Goal: Task Accomplishment & Management: Complete application form

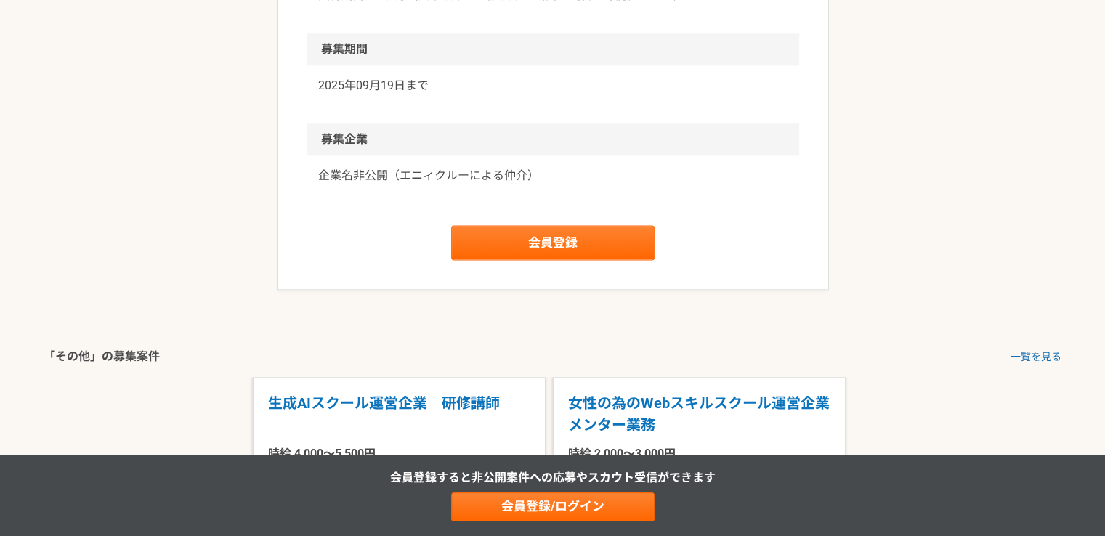
scroll to position [1961, 0]
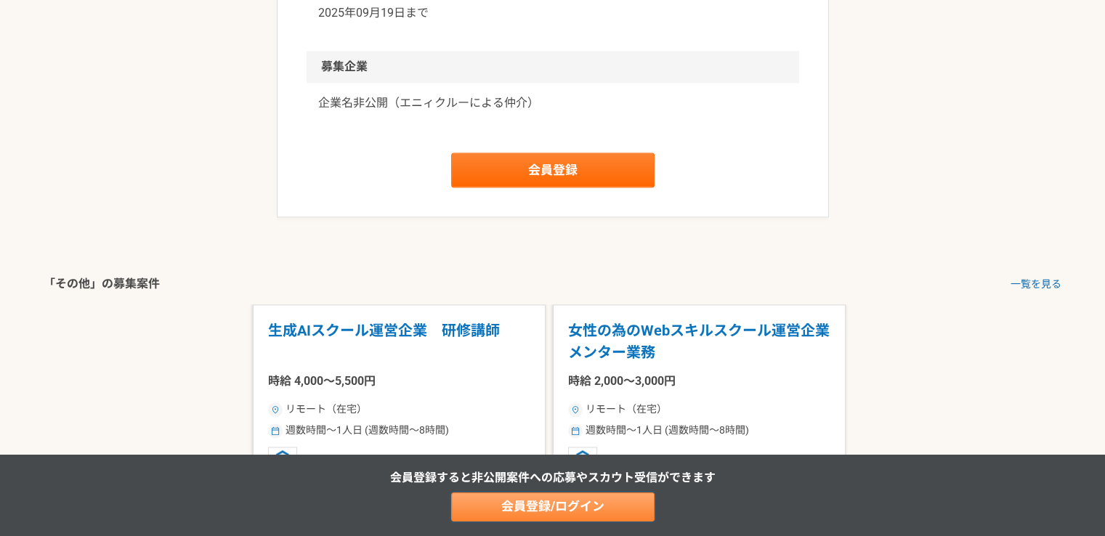
click at [552, 510] on link "会員登録/ログイン" at bounding box center [552, 507] width 203 height 29
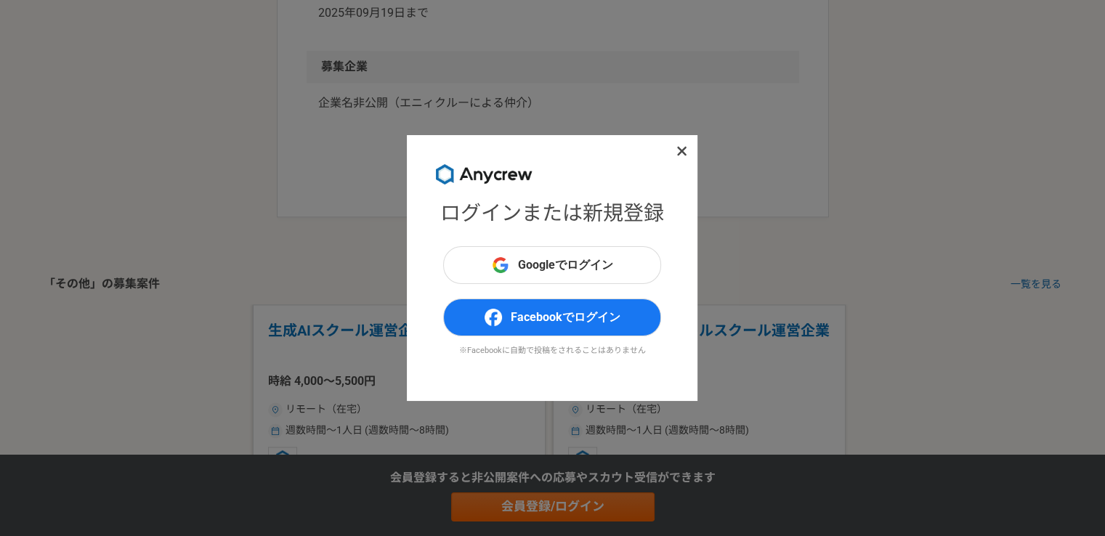
click at [680, 154] on icon at bounding box center [681, 151] width 11 height 15
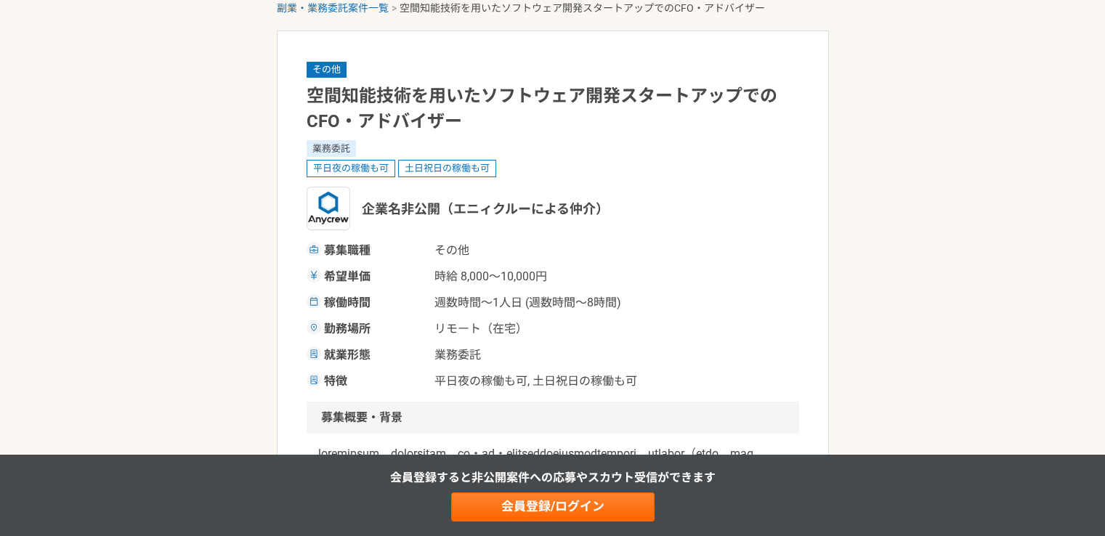
scroll to position [0, 0]
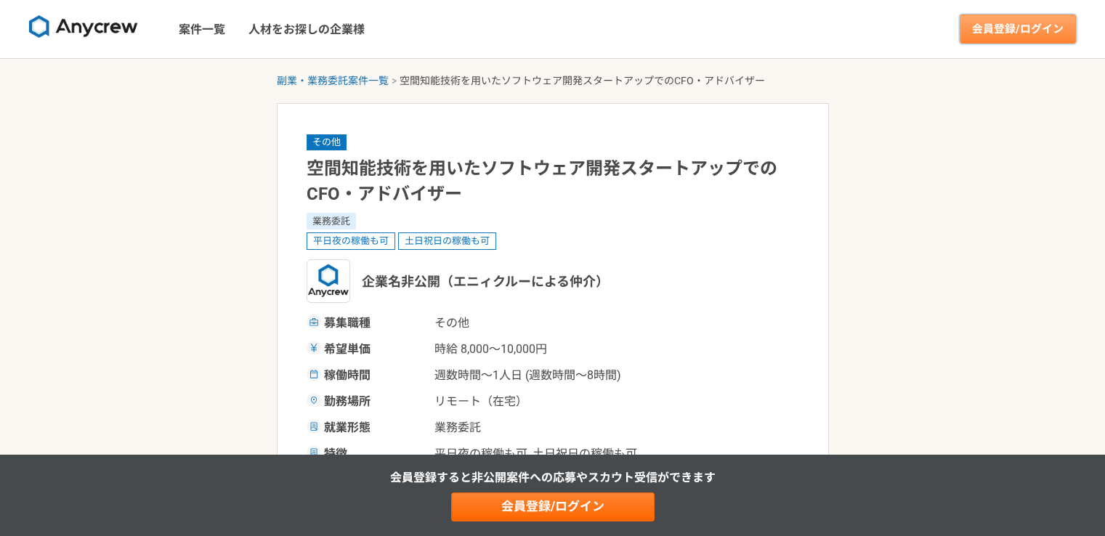
click at [997, 32] on link "会員登録/ログイン" at bounding box center [1018, 29] width 116 height 29
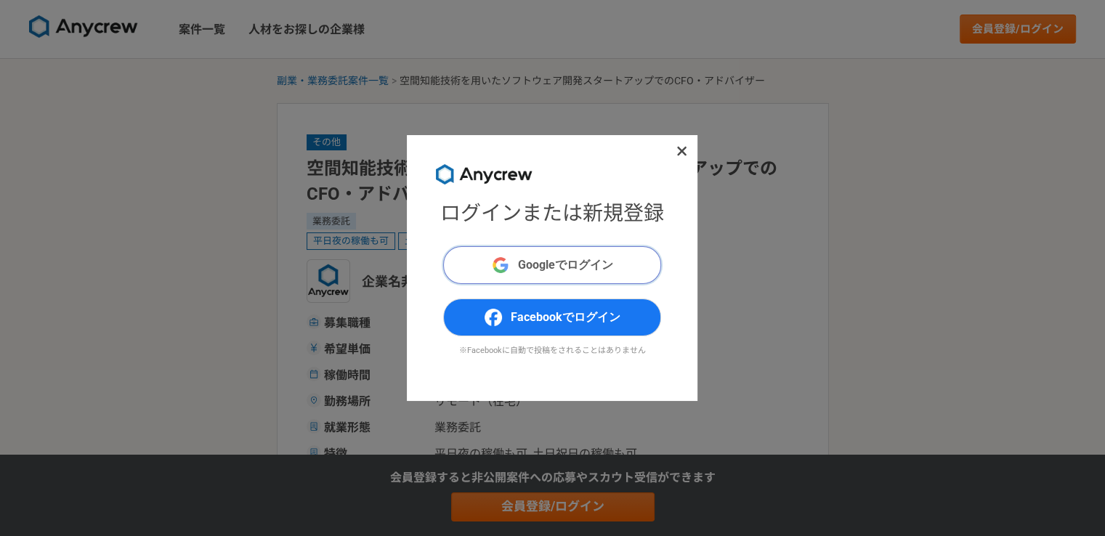
click at [582, 277] on button "Googleでログイン" at bounding box center [552, 265] width 218 height 38
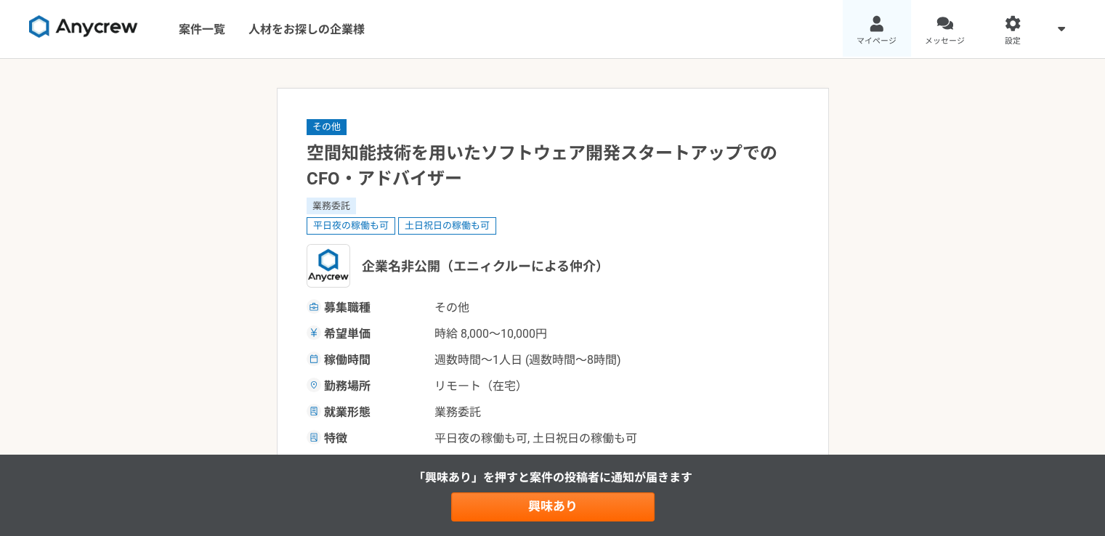
click at [887, 21] on link "マイページ" at bounding box center [877, 29] width 68 height 58
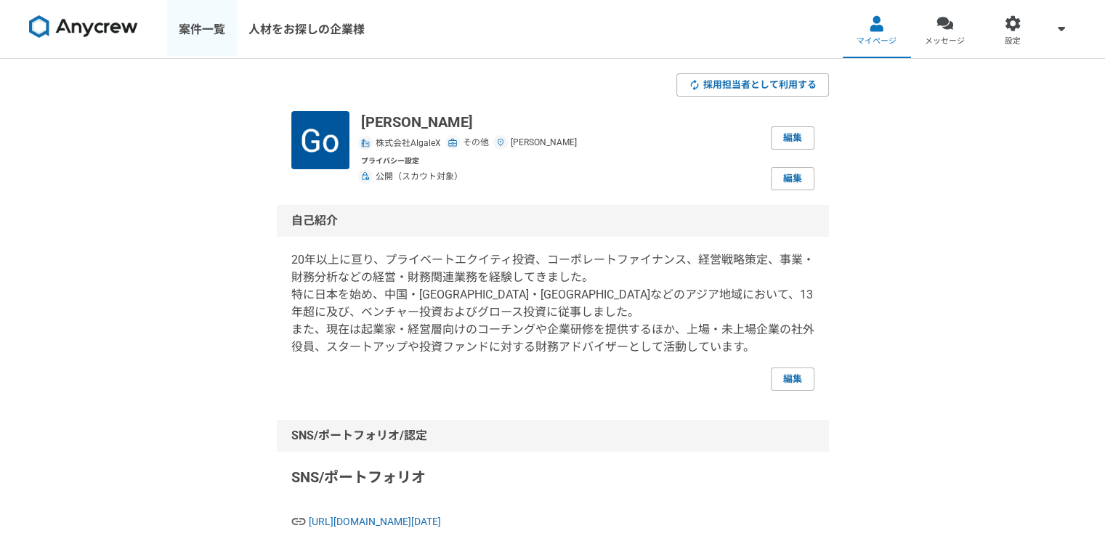
click at [193, 26] on link "案件一覧" at bounding box center [202, 29] width 70 height 58
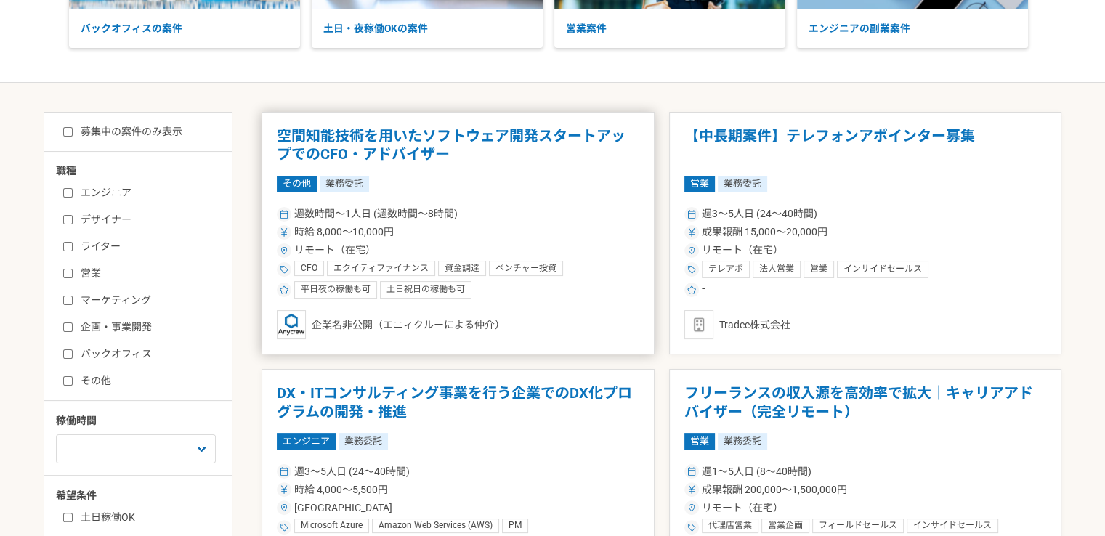
scroll to position [218, 0]
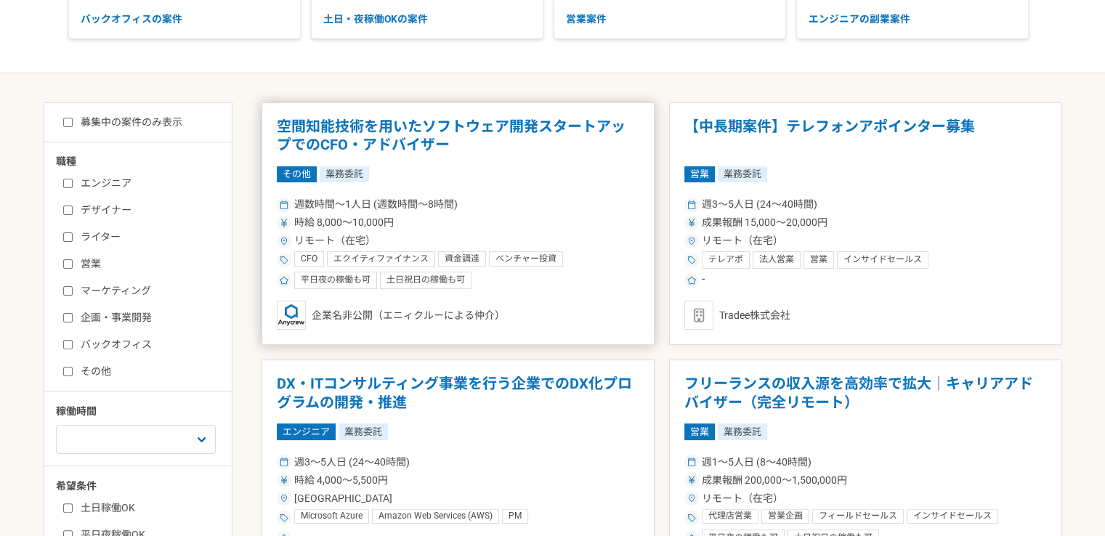
click at [408, 143] on h1 "空間知能技術を用いたソフトウェア開発スタートアップでのCFO・アドバイザー" at bounding box center [458, 136] width 362 height 37
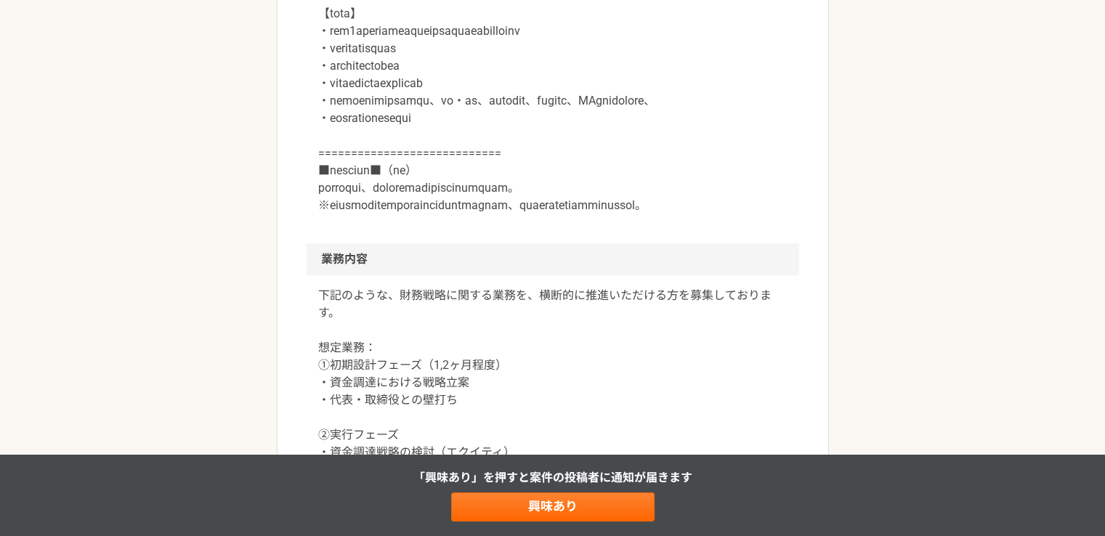
scroll to position [698, 0]
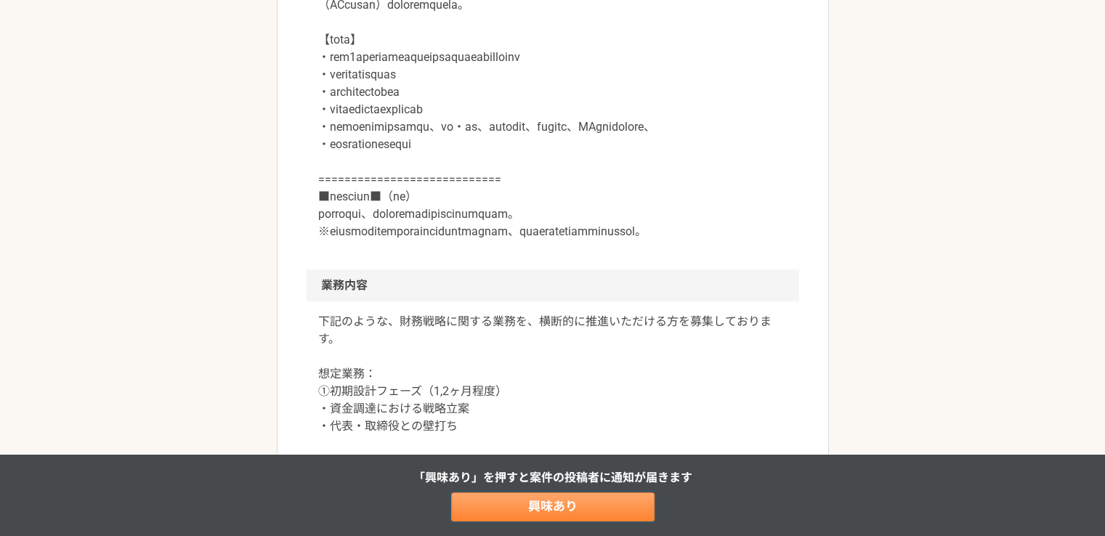
click at [580, 503] on link "興味あり" at bounding box center [552, 507] width 203 height 29
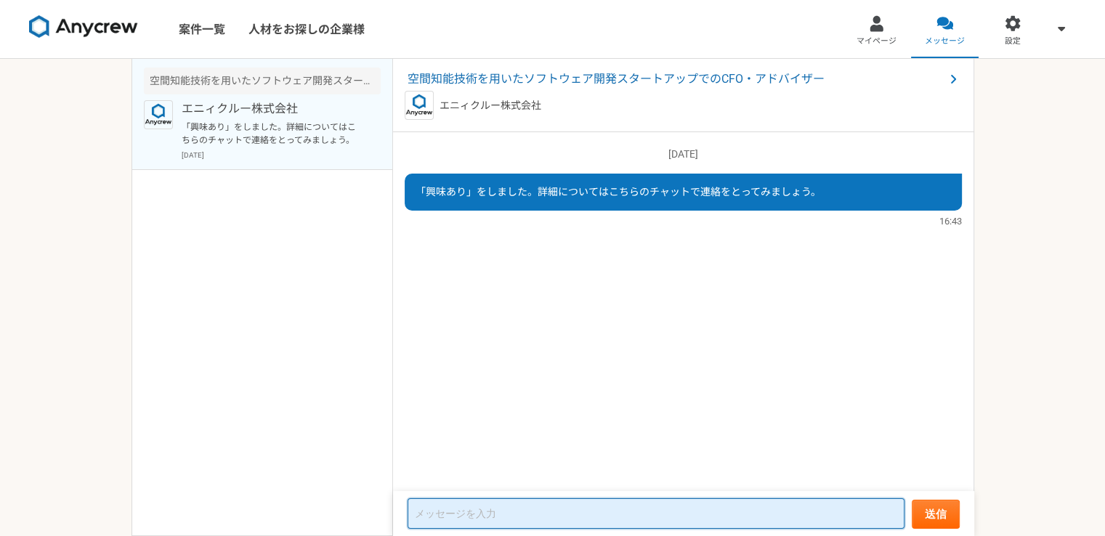
click at [638, 510] on textarea at bounding box center [656, 513] width 497 height 31
click at [421, 511] on textarea "以下、補足コメントとなります。VC出身であいｒ、" at bounding box center [656, 514] width 497 height 29
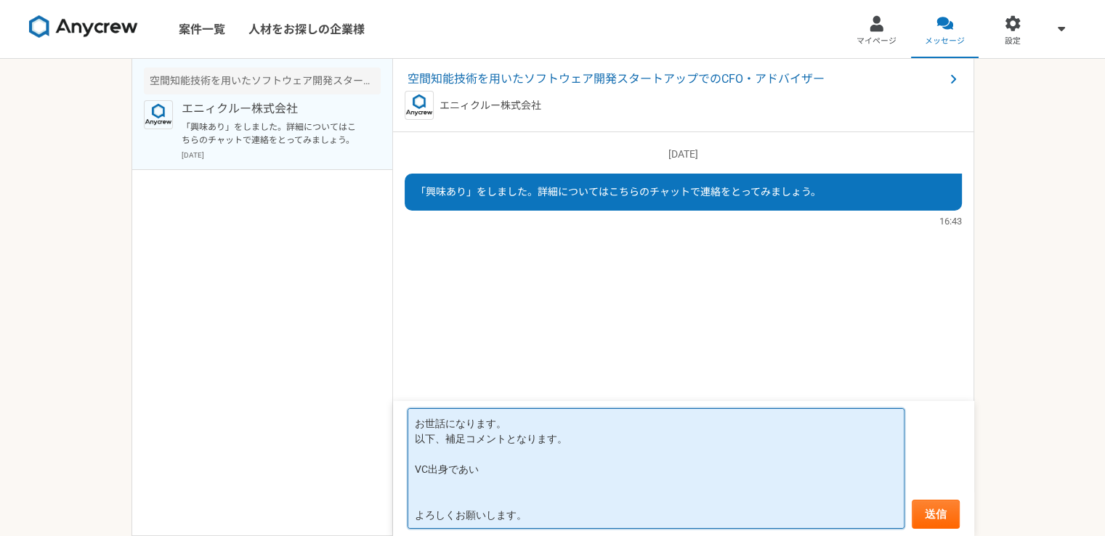
click at [463, 470] on textarea "お世話になります。 以下、補足コメントとなります。 VC出身であい よろしくお願いします。" at bounding box center [656, 468] width 497 height 121
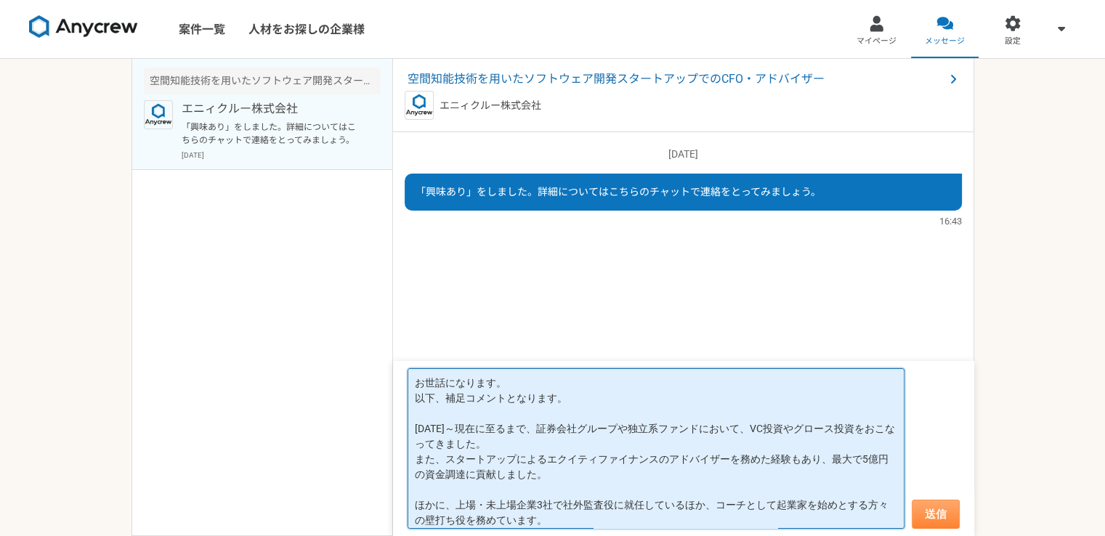
type textarea "お世話になります。 以下、補足コメントとなります。 [DATE]～現在に至るまで、証券会社グループや独立系ファンドにおいて、VC投資やグロース投資をおこなって…"
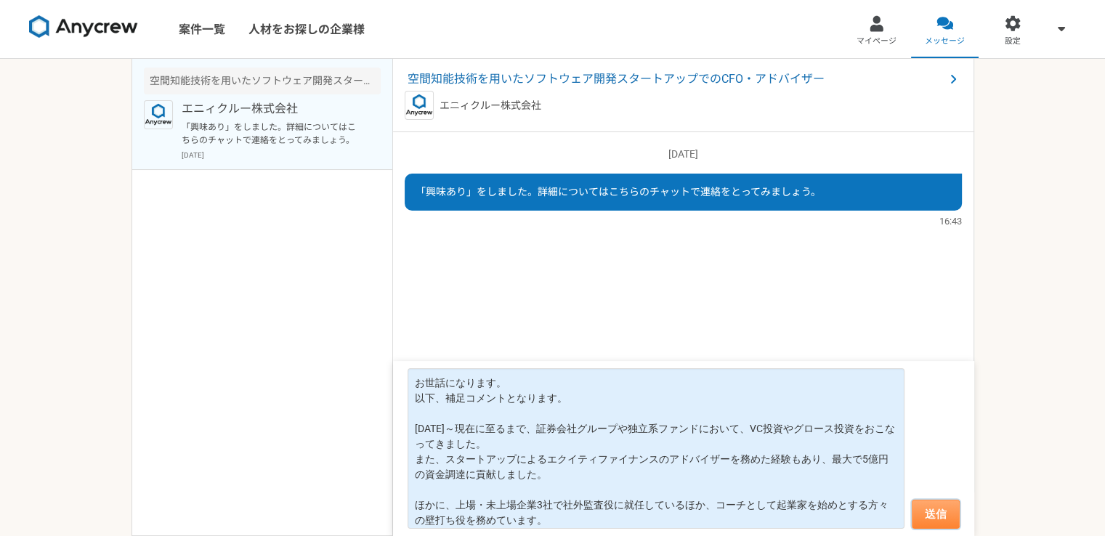
click at [931, 508] on button "送信" at bounding box center [936, 514] width 48 height 29
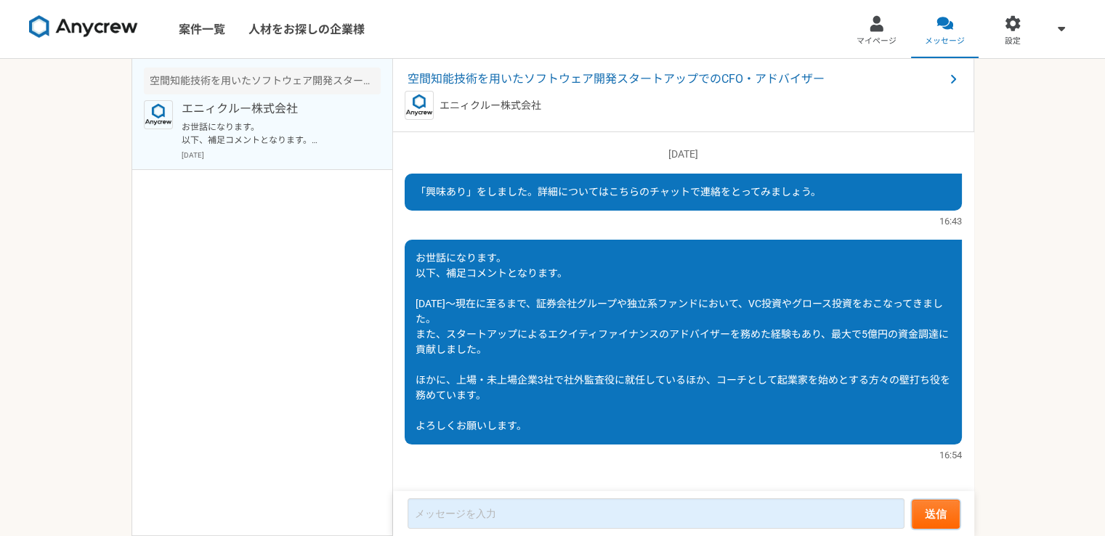
scroll to position [13, 0]
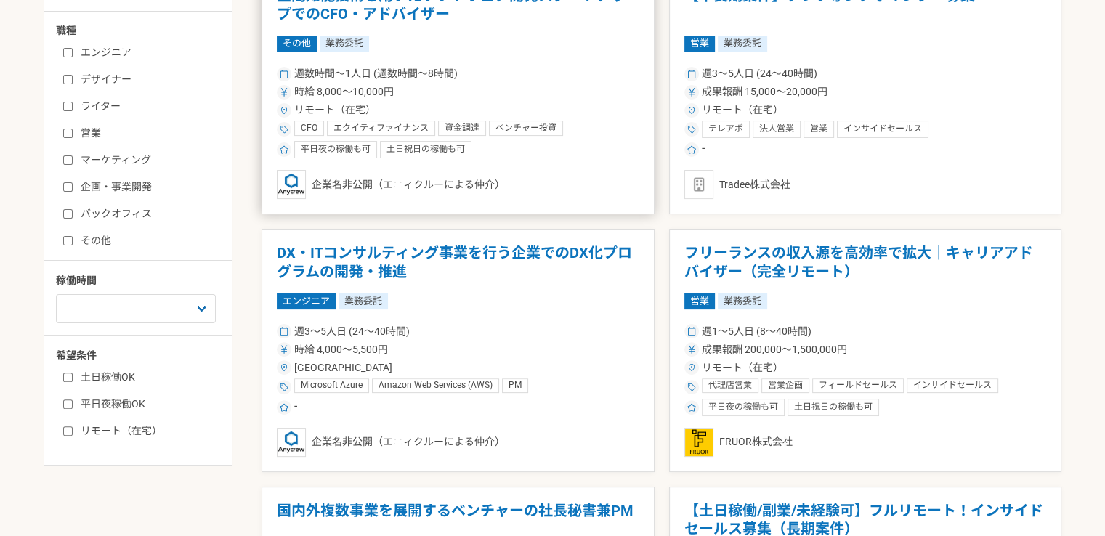
scroll to position [291, 0]
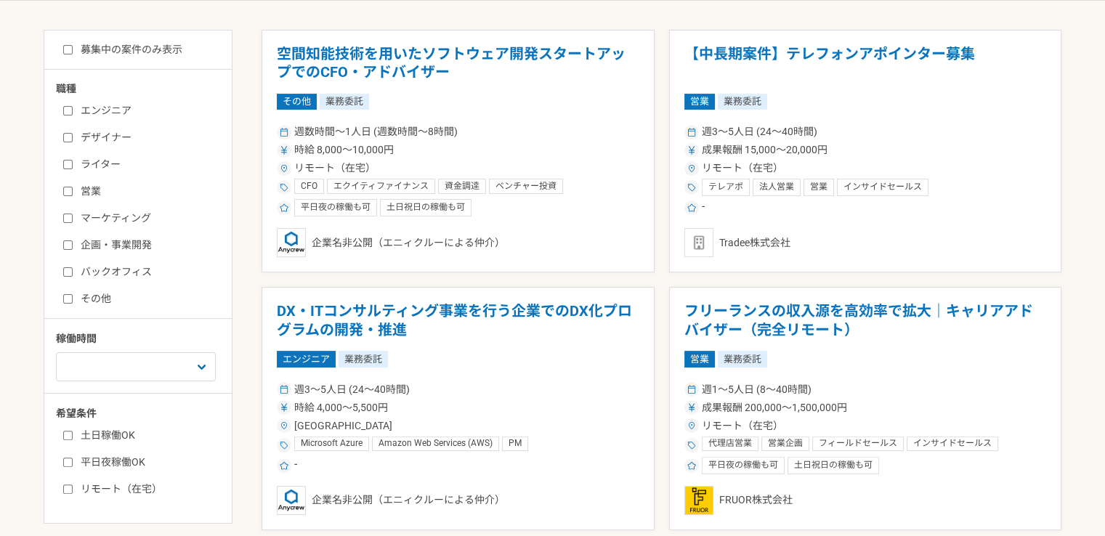
click at [365, 52] on h1 "空間知能技術を用いたソフトウェア開発スタートアップでのCFO・アドバイザー" at bounding box center [458, 63] width 362 height 37
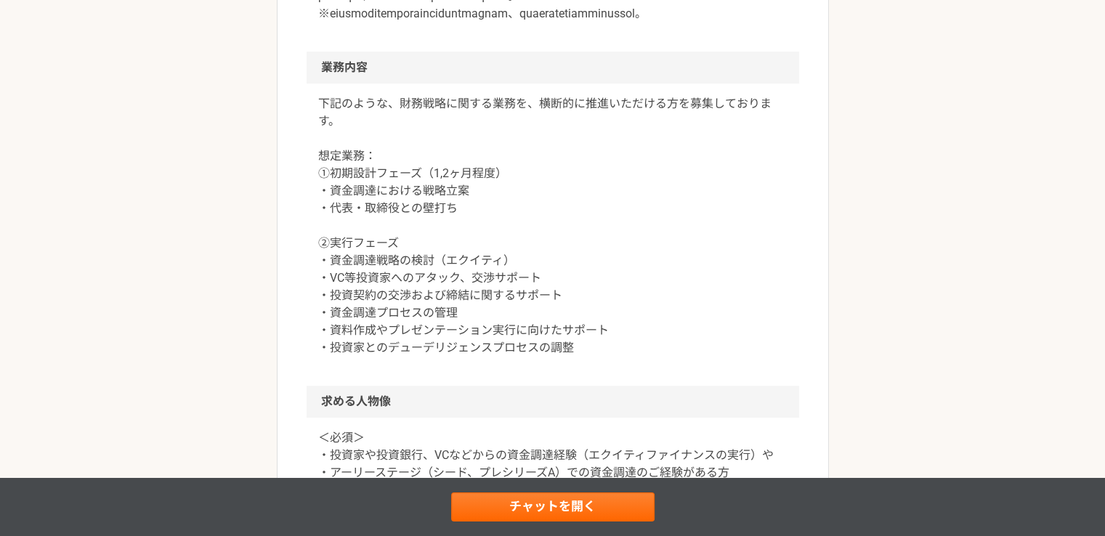
scroll to position [901, 0]
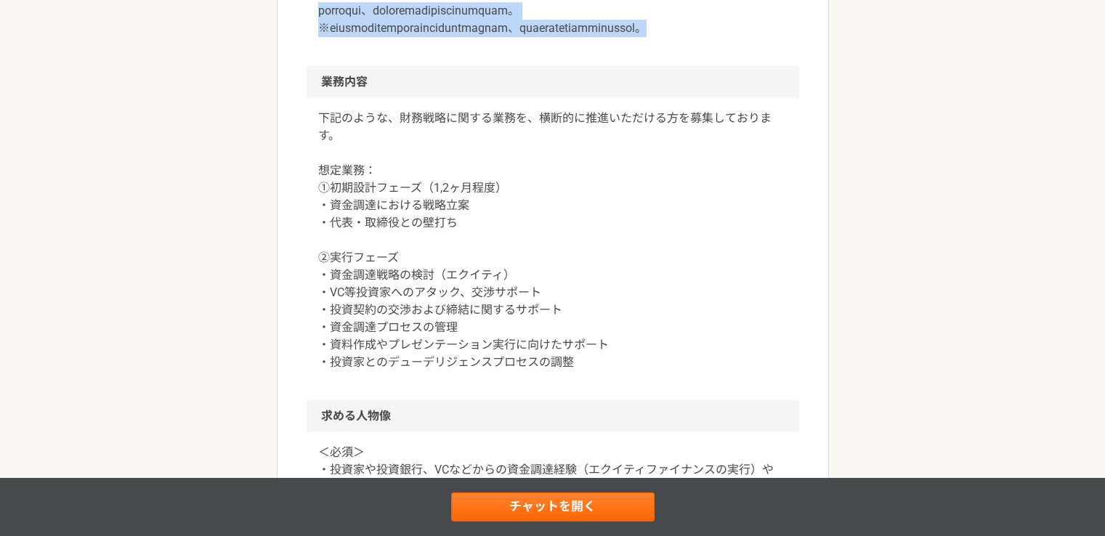
drag, startPoint x: 311, startPoint y: 95, endPoint x: 483, endPoint y: 143, distance: 178.7
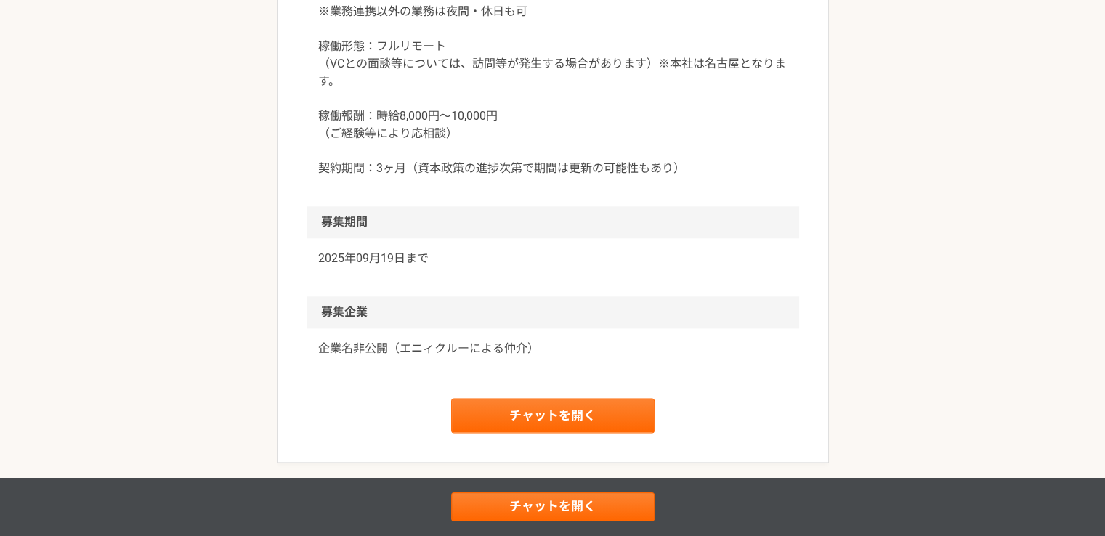
scroll to position [1192, 0]
